Goal: Transaction & Acquisition: Obtain resource

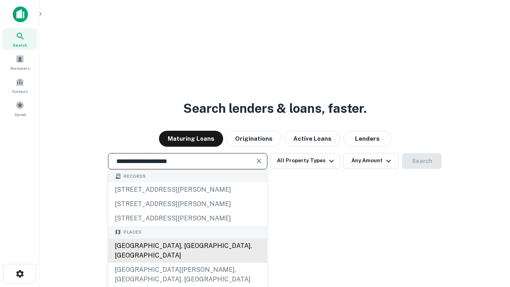
click at [187, 262] on div "[GEOGRAPHIC_DATA], [GEOGRAPHIC_DATA], [GEOGRAPHIC_DATA]" at bounding box center [187, 251] width 158 height 24
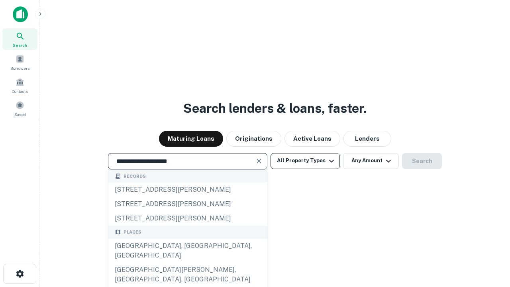
type input "**********"
click at [305, 160] on button "All Property Types" at bounding box center [304, 161] width 69 height 16
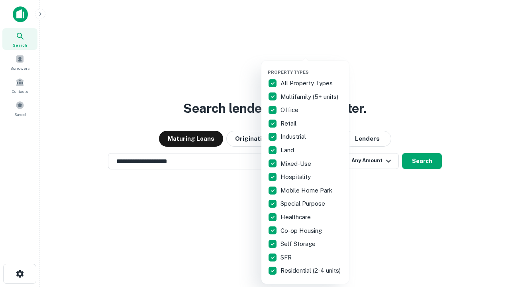
click at [311, 67] on button "button" at bounding box center [312, 67] width 88 height 0
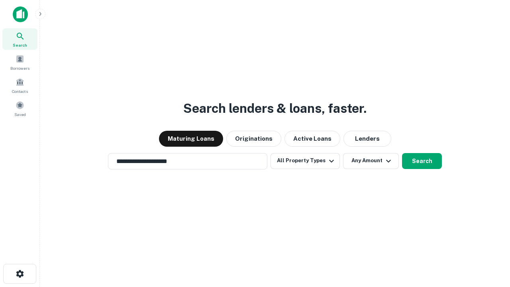
scroll to position [5, 96]
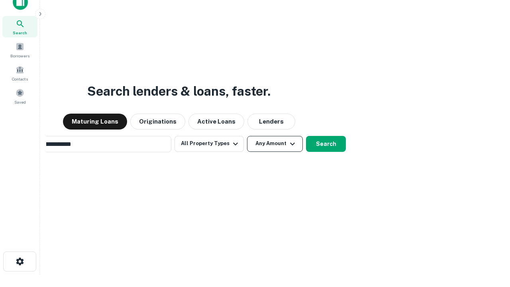
click at [247, 136] on button "Any Amount" at bounding box center [275, 144] width 56 height 16
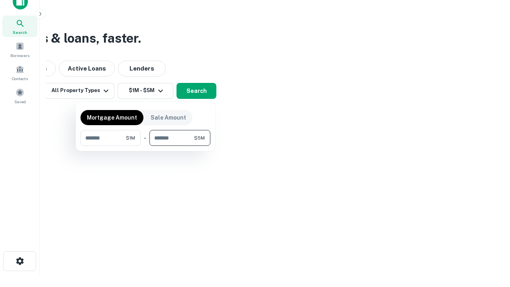
type input "*******"
click at [145, 146] on button "button" at bounding box center [145, 146] width 130 height 0
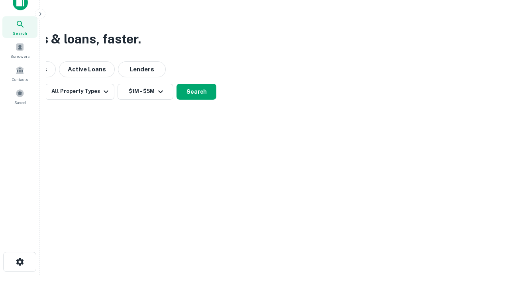
scroll to position [5, 147]
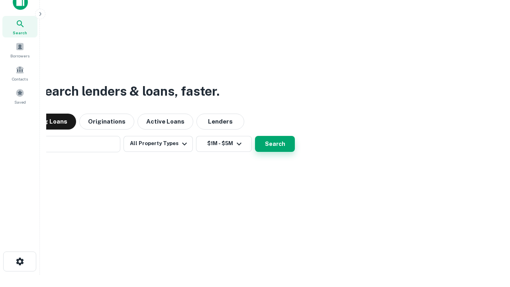
click at [255, 136] on button "Search" at bounding box center [275, 144] width 40 height 16
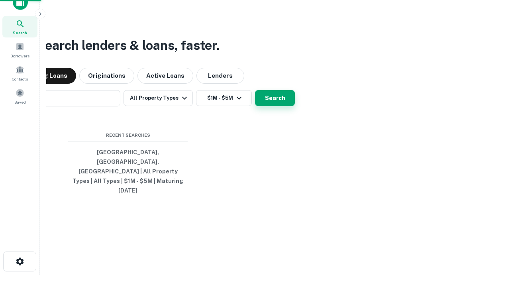
scroll to position [21, 225]
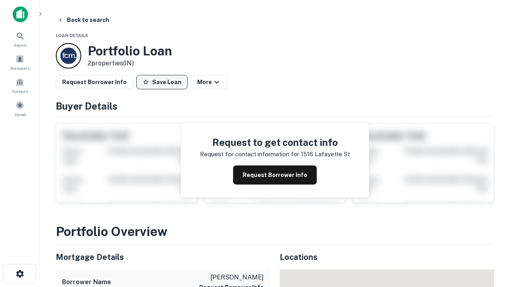
click at [162, 82] on button "Save Loan" at bounding box center [161, 82] width 51 height 14
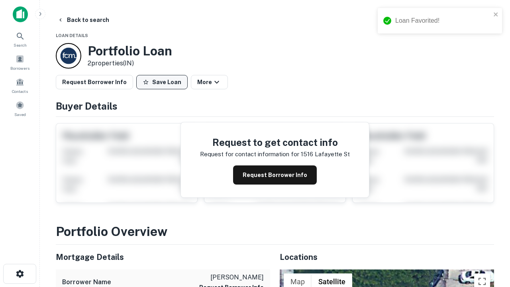
click at [164, 82] on button "Save Loan" at bounding box center [161, 82] width 51 height 14
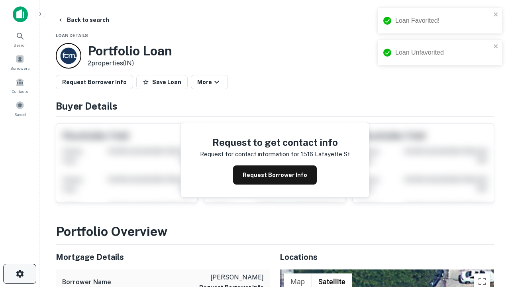
click at [20, 274] on icon "button" at bounding box center [20, 274] width 10 height 10
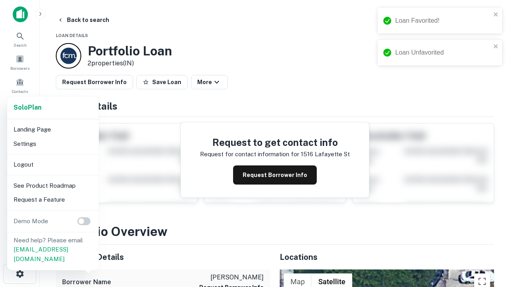
click at [53, 164] on li "Logout" at bounding box center [52, 164] width 85 height 14
